Goal: Check status: Check status

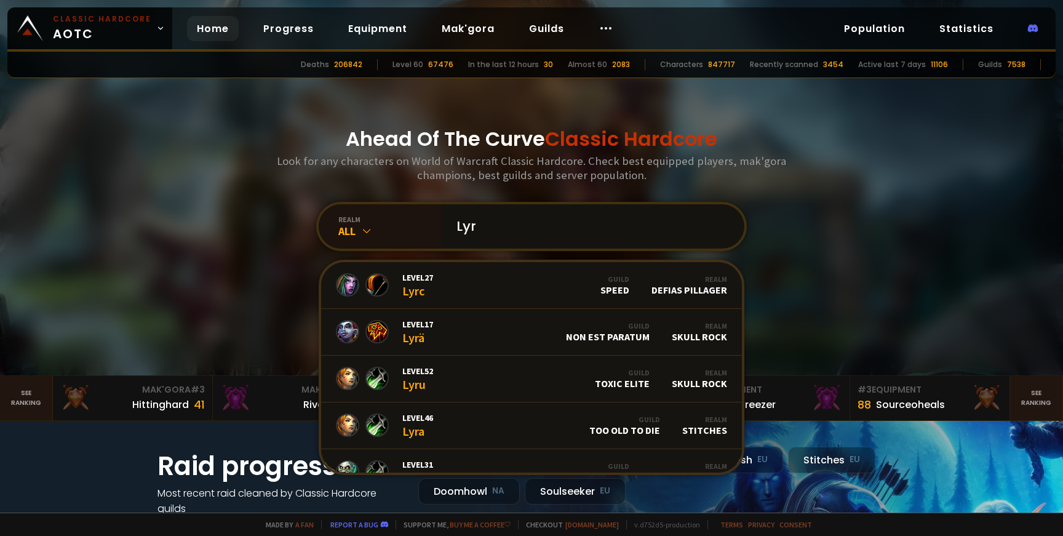
paste input "ï"
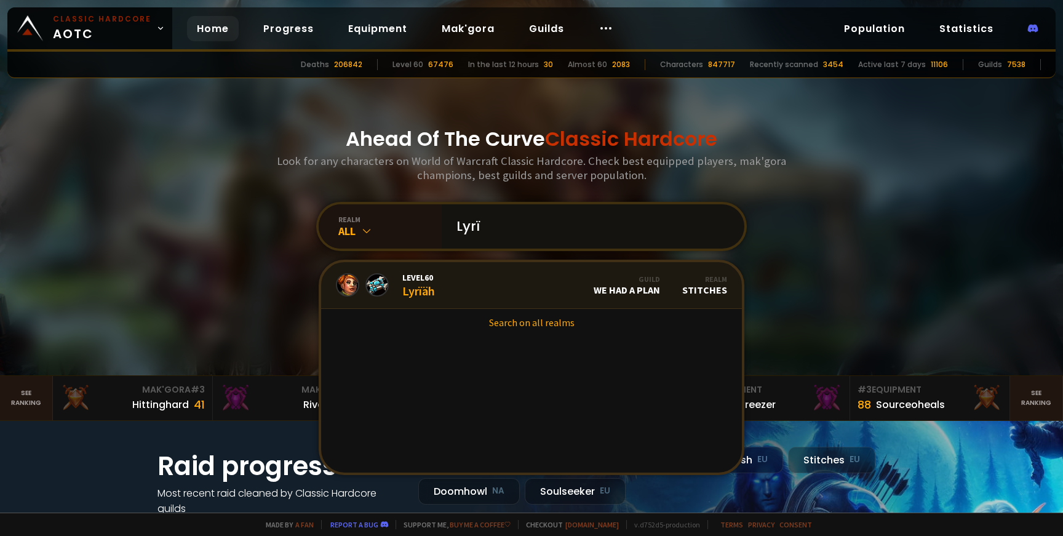
type input "Lyrï"
click at [474, 303] on link "Level 60 Lyrïäh Guild We Had a Plan Realm Stitches" at bounding box center [531, 285] width 421 height 47
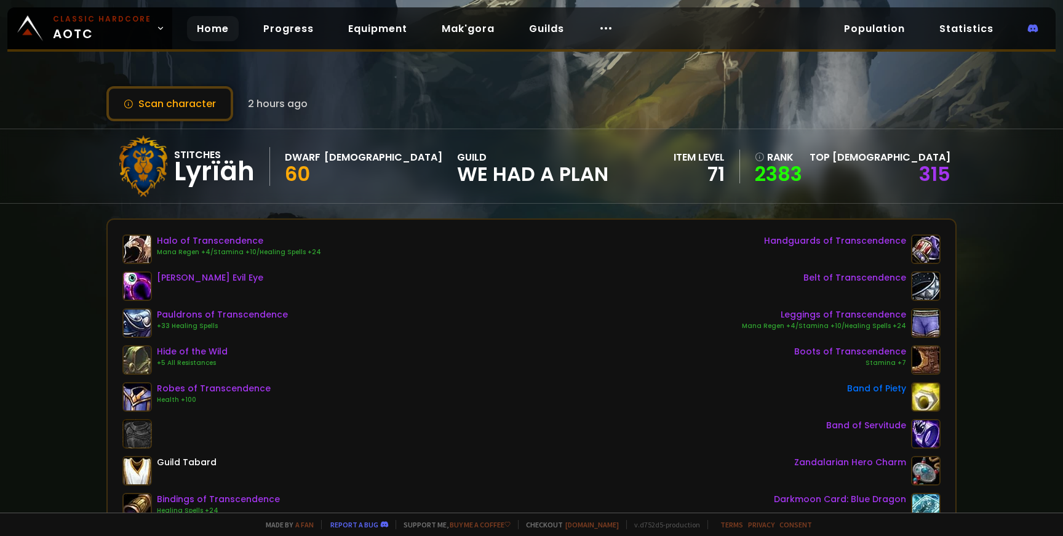
click at [208, 31] on link "Home" at bounding box center [213, 28] width 52 height 25
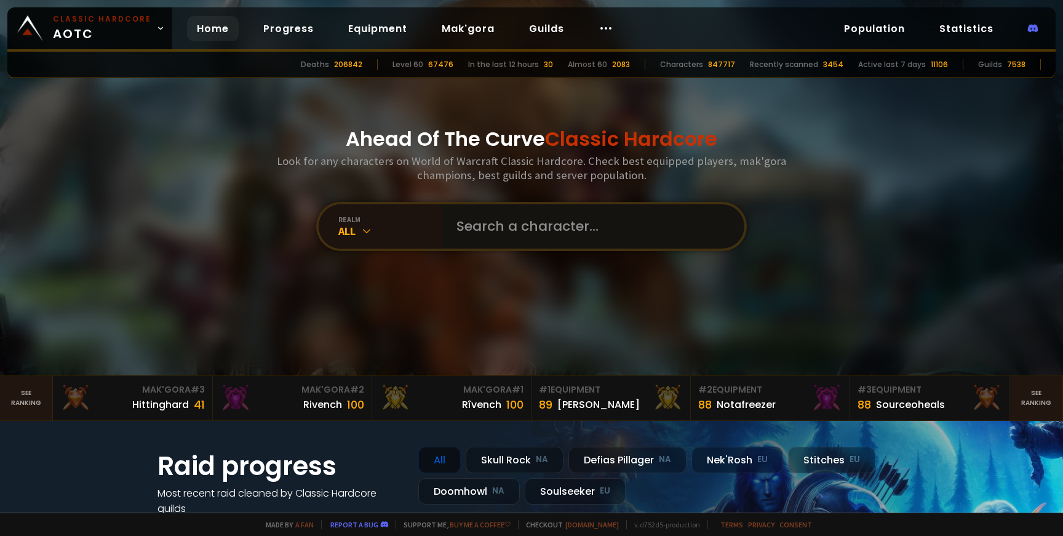
click at [477, 224] on input "text" at bounding box center [589, 226] width 280 height 44
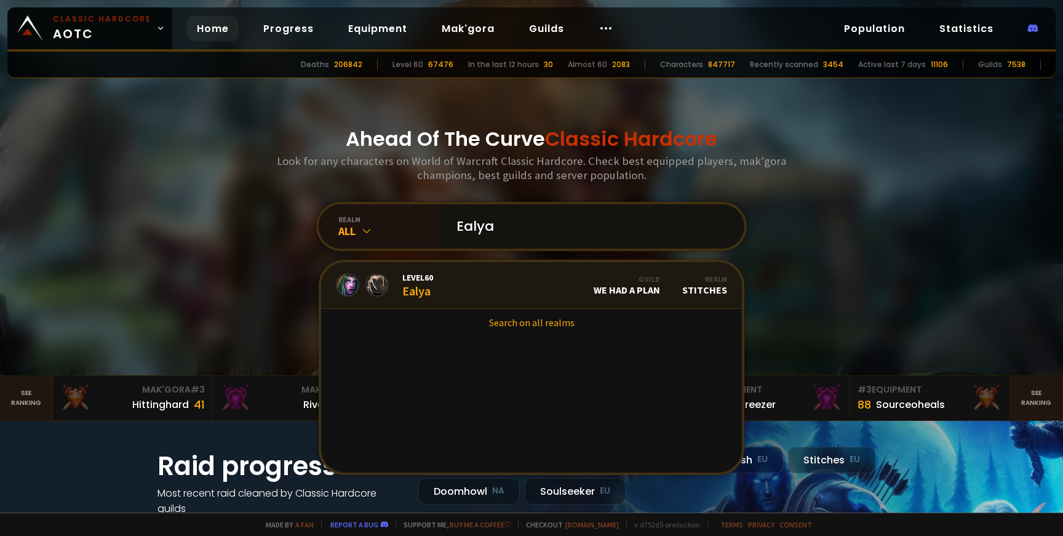
type input "Ealya"
click at [457, 283] on link "Level 60 Ealya Guild We Had a Plan Realm Stitches" at bounding box center [531, 285] width 421 height 47
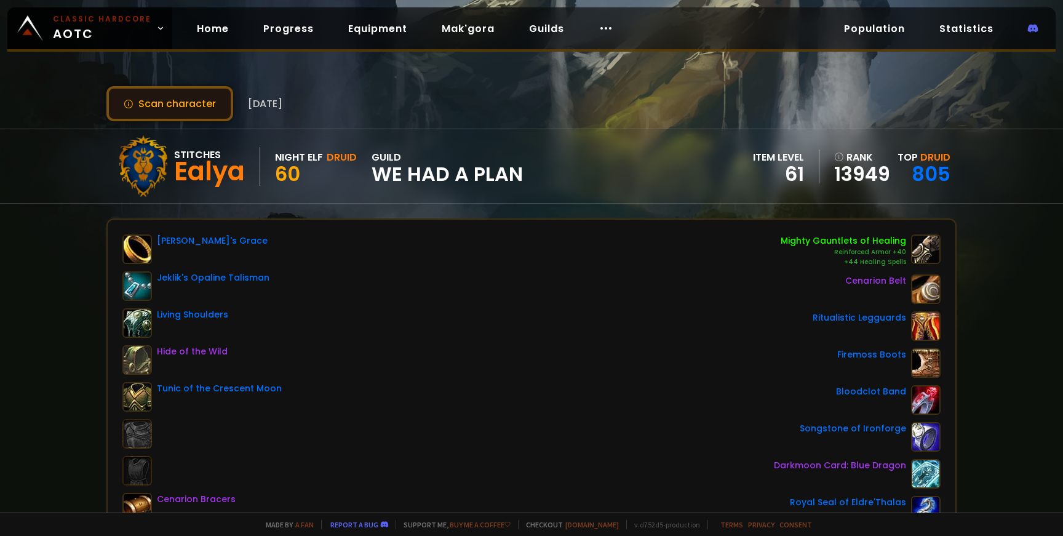
click at [181, 106] on button "Scan character" at bounding box center [169, 103] width 127 height 35
